Goal: Register for event/course

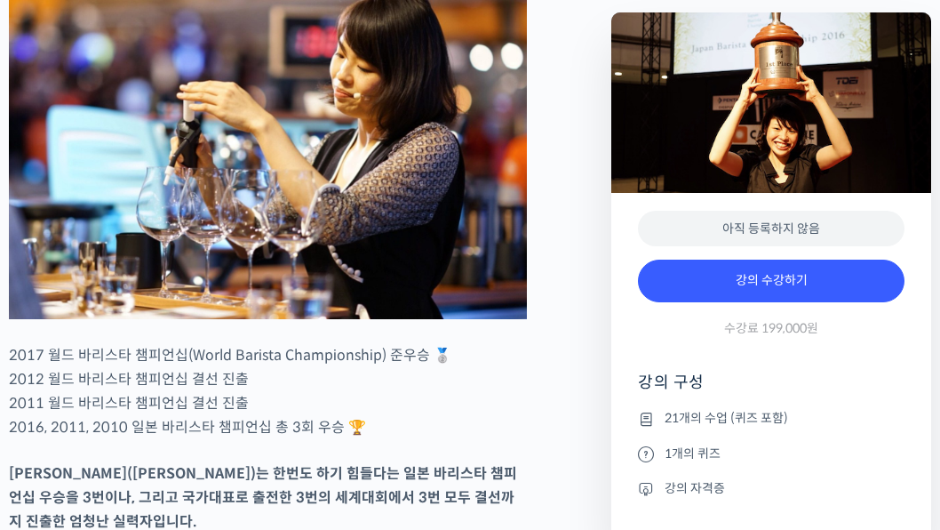
scroll to position [763, 0]
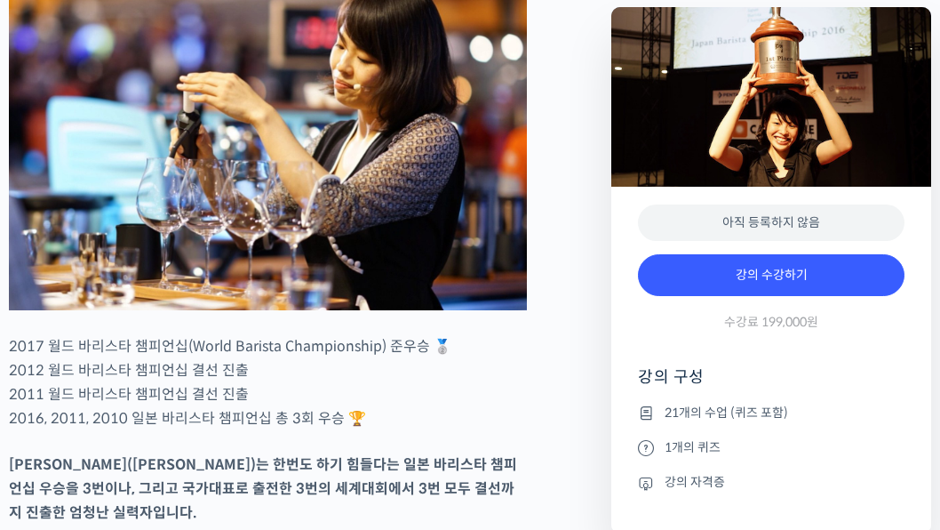
click at [796, 274] on link "강의 수강하기" at bounding box center [771, 275] width 267 height 43
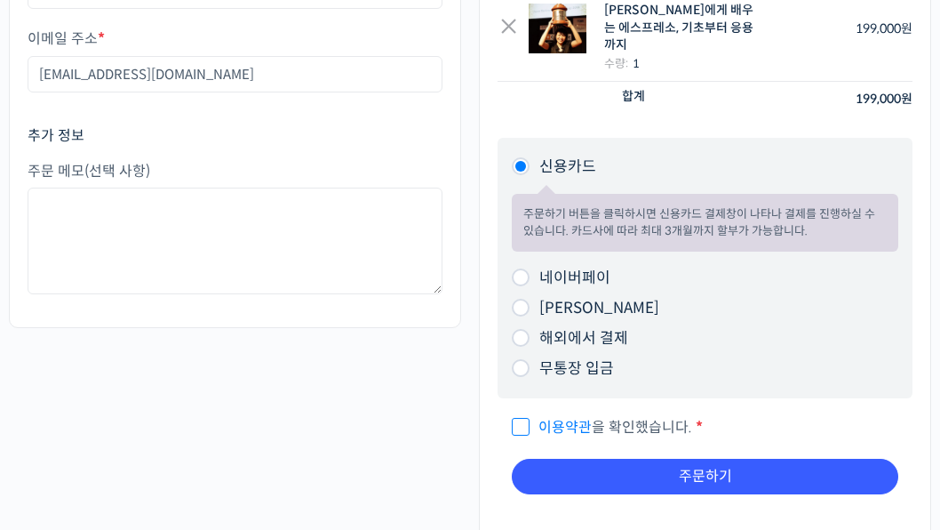
scroll to position [299, 0]
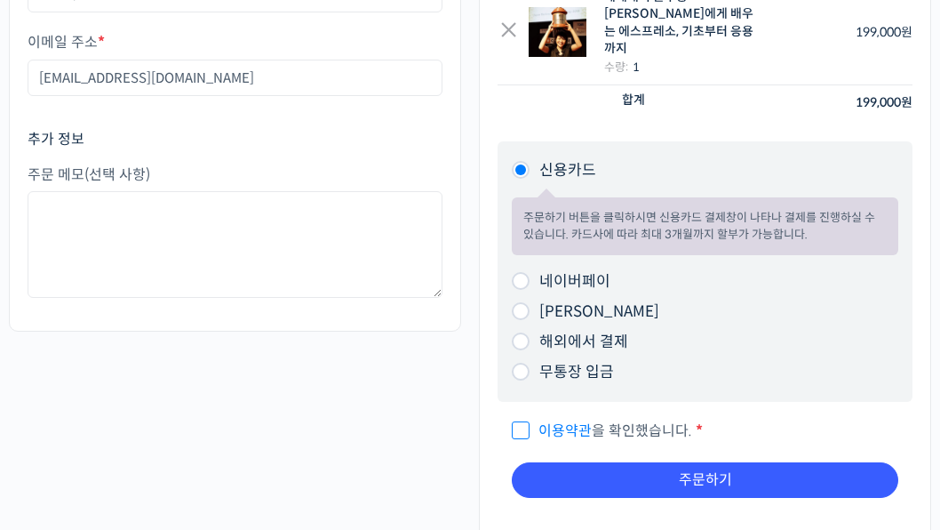
click at [578, 272] on label "네이버페이" at bounding box center [574, 281] width 71 height 19
click at [530, 272] on input "네이버페이" at bounding box center [521, 281] width 18 height 18
radio input "true"
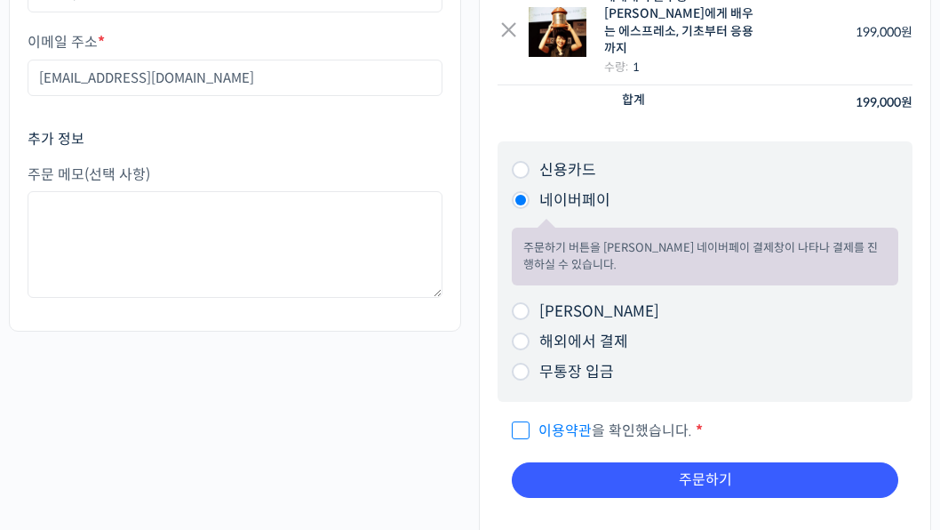
click at [598, 421] on span "이용약관 을 확인했습니다." at bounding box center [602, 430] width 180 height 19
click at [523, 417] on input "이용약관 을 확인했습니다. *" at bounding box center [518, 423] width 12 height 12
checkbox input "true"
click at [663, 465] on button "주문하기" at bounding box center [705, 480] width 387 height 36
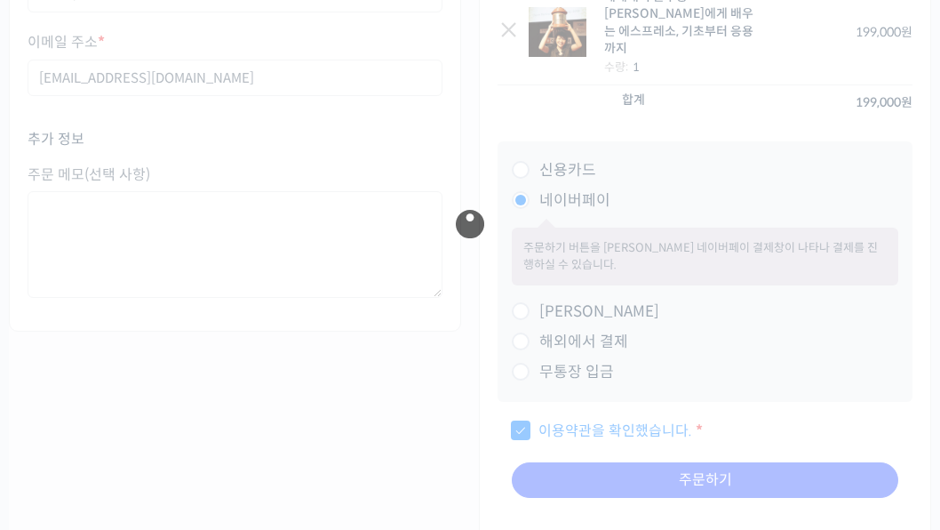
scroll to position [0, 0]
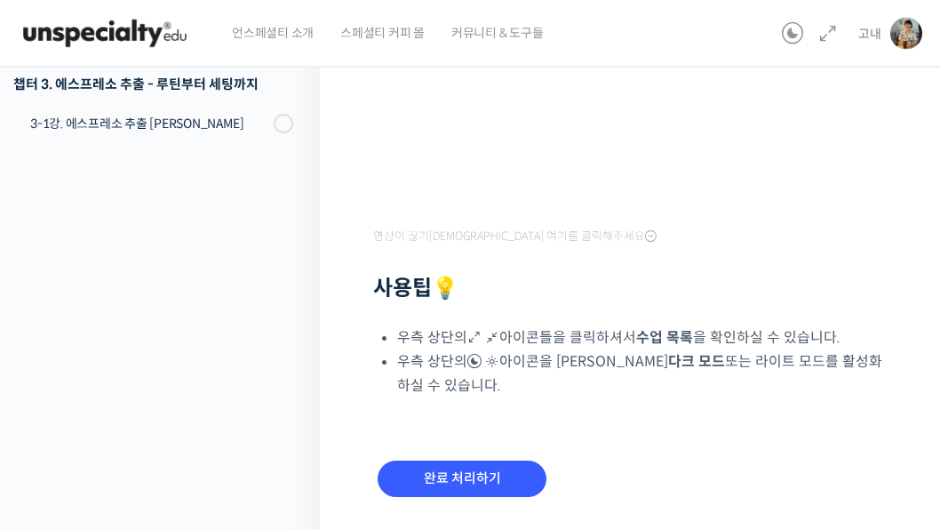
scroll to position [403, 0]
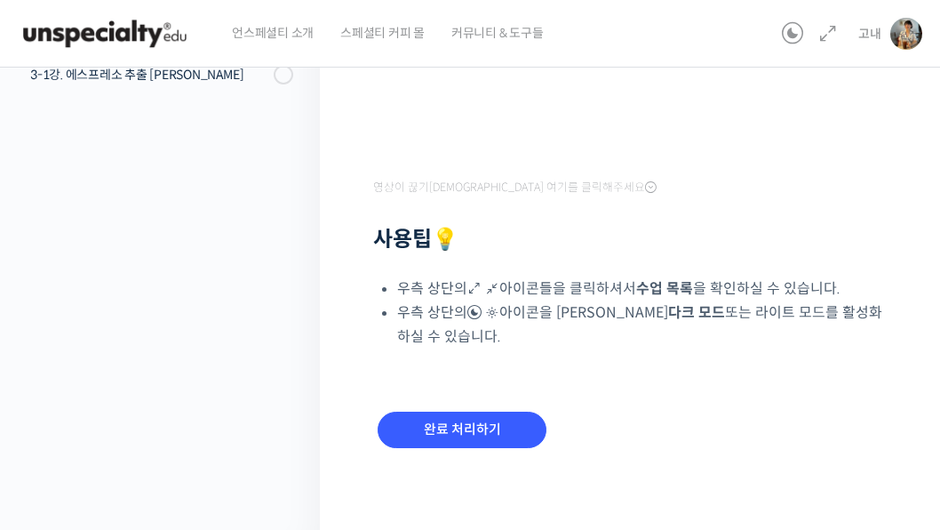
click at [499, 423] on input "완료 처리하기" at bounding box center [462, 429] width 169 height 36
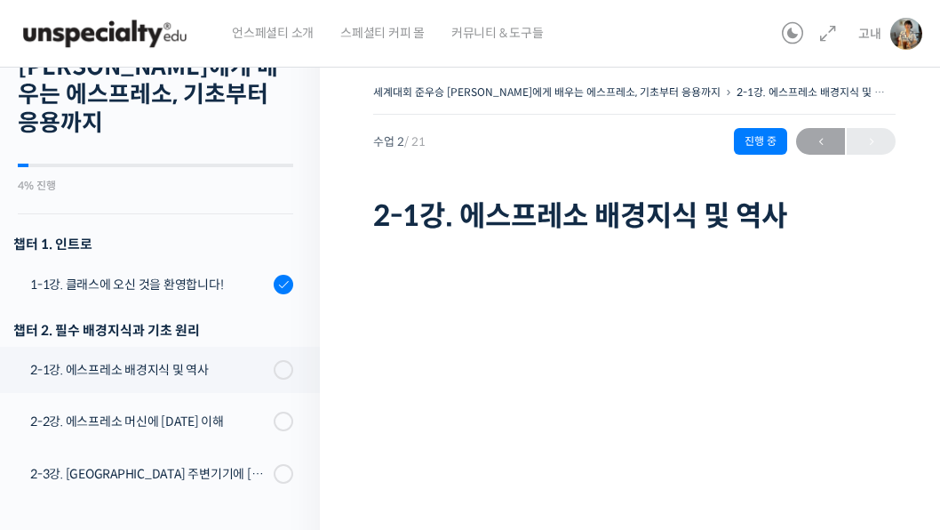
scroll to position [60, 0]
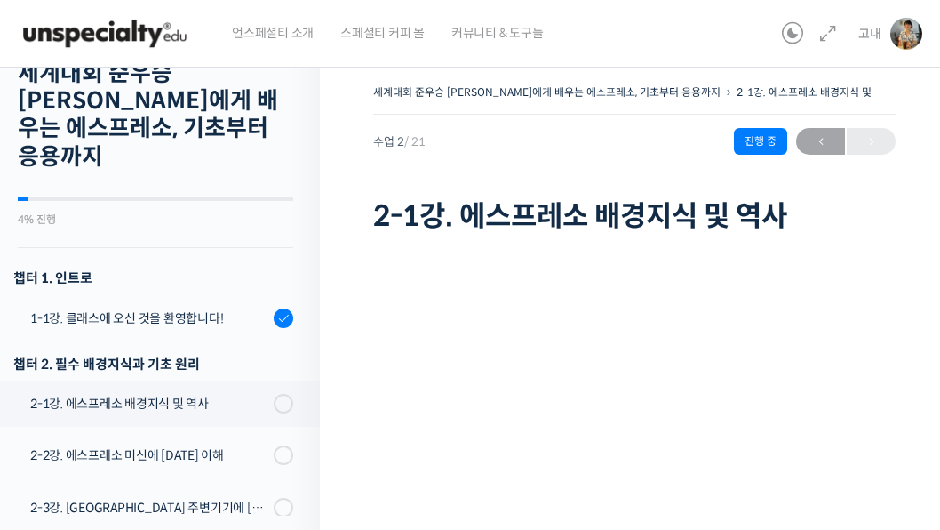
click at [289, 394] on span at bounding box center [288, 404] width 10 height 20
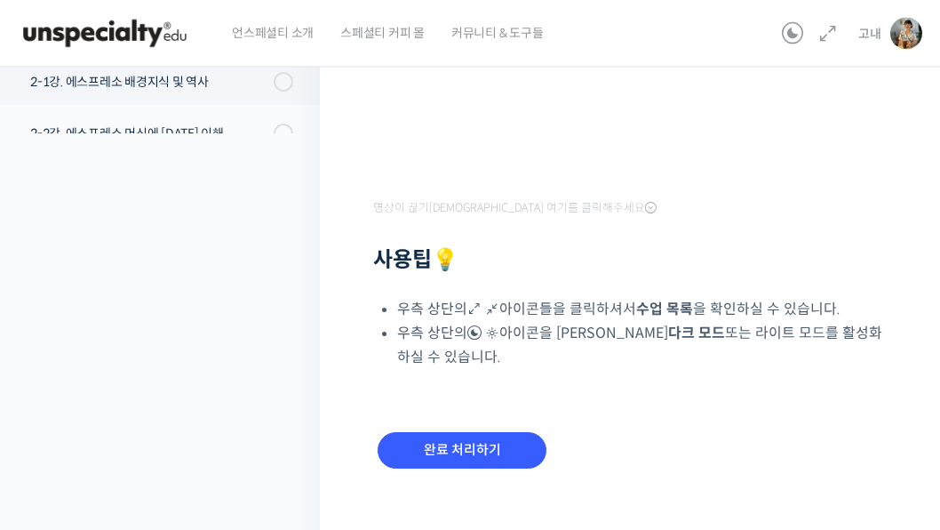
scroll to position [382, 0]
click at [440, 435] on input "완료 처리하기" at bounding box center [462, 450] width 169 height 36
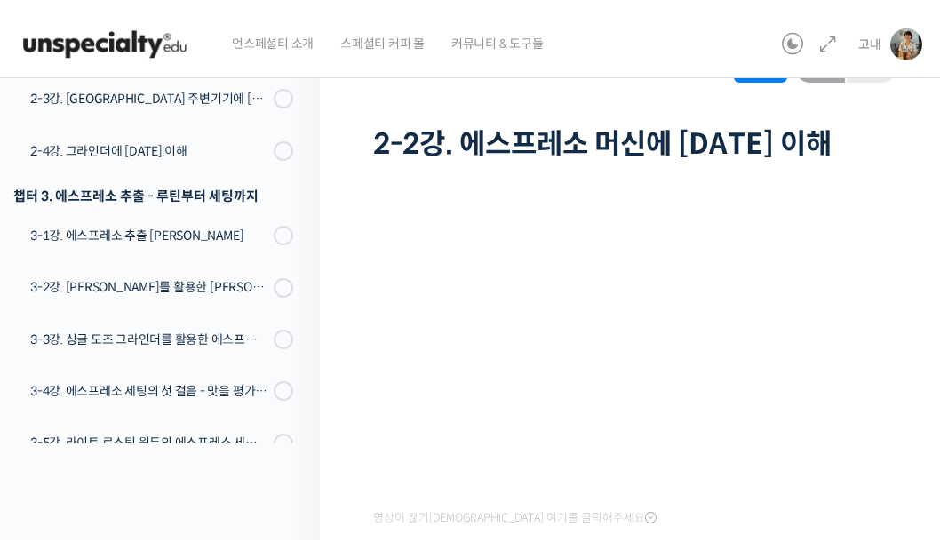
scroll to position [81, 0]
